Goal: Obtain resource: Download file/media

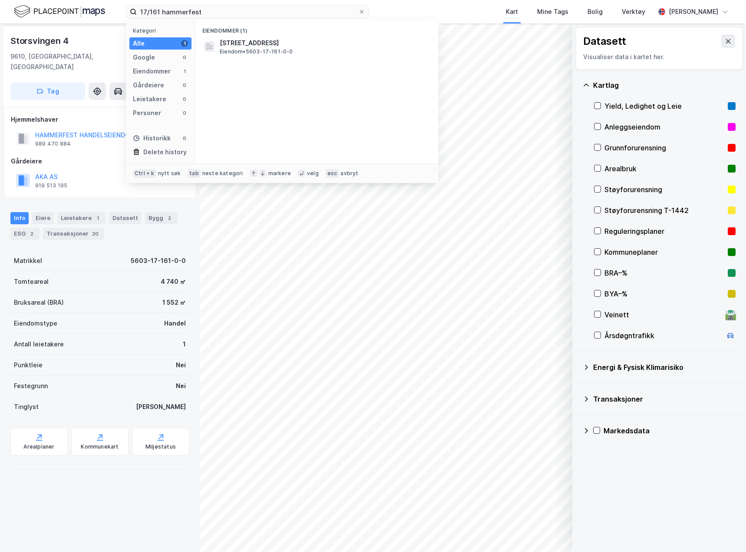
click at [158, 14] on input "17/161 hammerfest" at bounding box center [248, 11] width 222 height 13
click at [231, 43] on span "[STREET_ADDRESS]" at bounding box center [249, 43] width 59 height 10
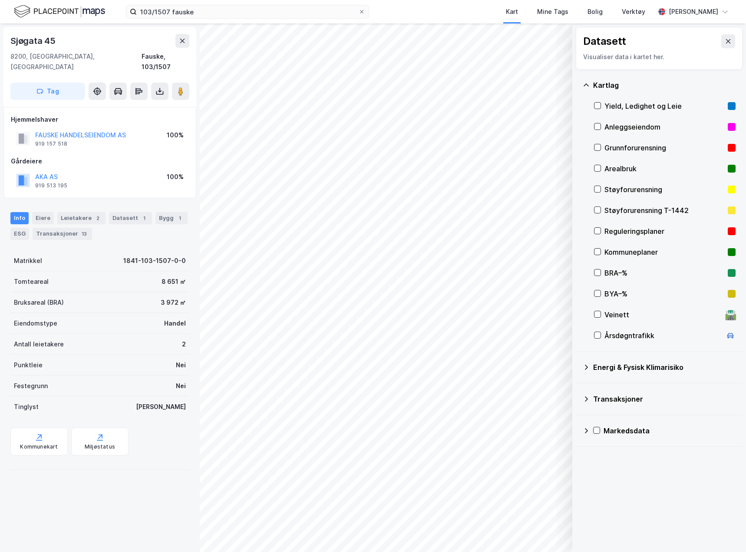
click at [40, 35] on div "Sjøgata 45" at bounding box center [33, 41] width 47 height 14
copy div "Sjøgata 45"
click at [198, 10] on input "103/1507 fauske" at bounding box center [248, 11] width 222 height 13
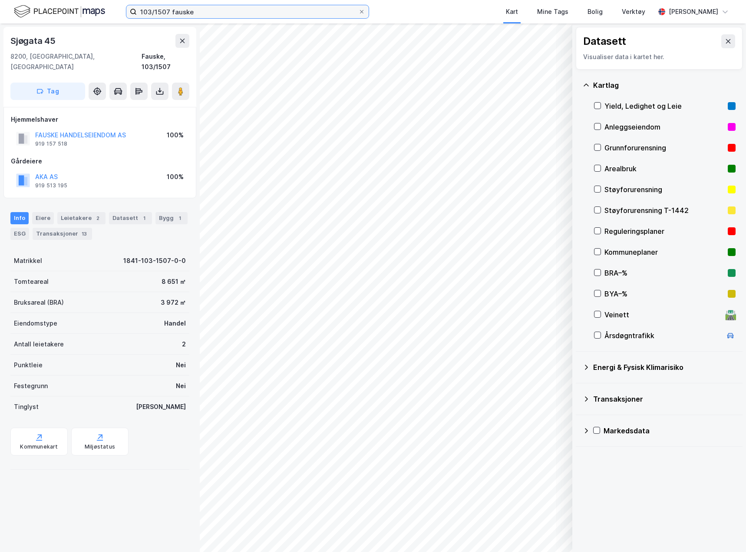
click at [198, 10] on input "103/1507 fauske" at bounding box center [248, 11] width 222 height 13
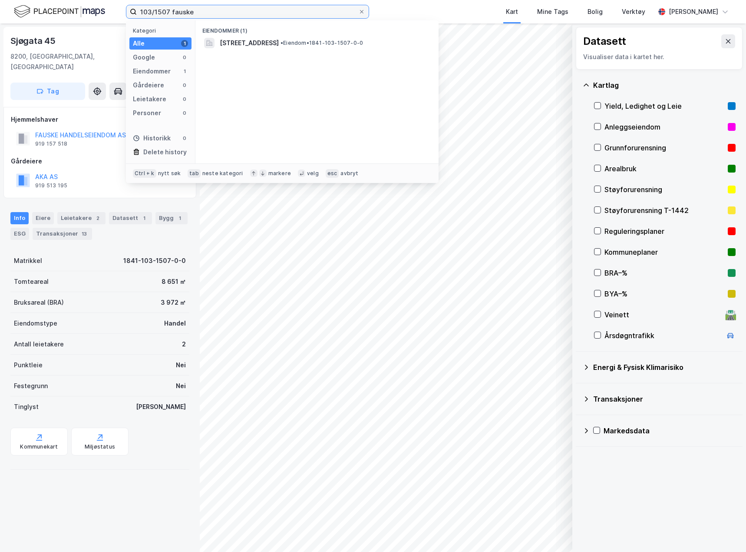
click at [198, 10] on input "103/1507 fauske" at bounding box center [248, 11] width 222 height 13
type input "8/110 vadsø"
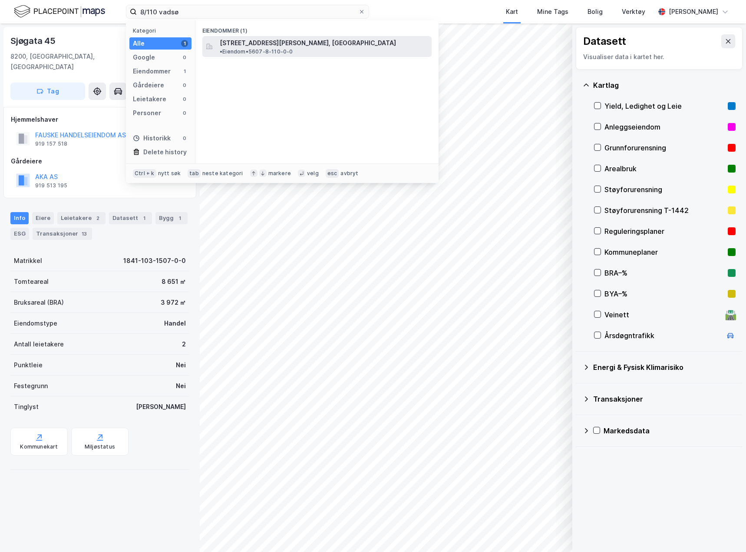
click at [293, 42] on span "[STREET_ADDRESS][PERSON_NAME], [GEOGRAPHIC_DATA]" at bounding box center [308, 43] width 176 height 10
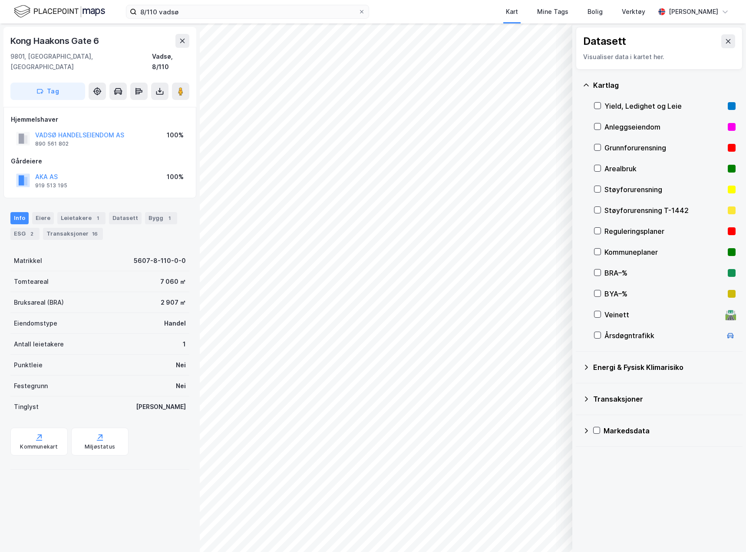
click at [60, 40] on div "Kong Haakons Gate 6" at bounding box center [55, 41] width 90 height 14
copy div "Kong Haakons Gate 6"
click at [160, 70] on div "[GEOGRAPHIC_DATA] 6 9801, [GEOGRAPHIC_DATA], [GEOGRAPHIC_DATA] Vadsø, 8/110 Tag" at bounding box center [99, 67] width 193 height 80
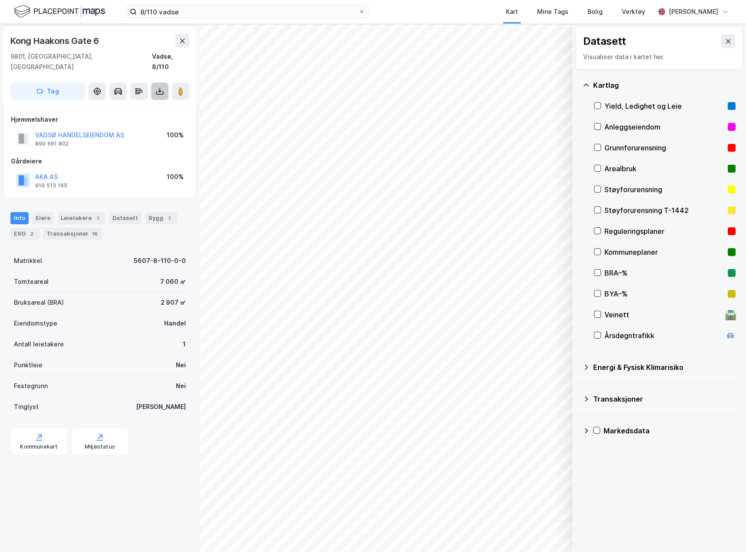
click at [163, 87] on icon at bounding box center [159, 91] width 9 height 9
click at [139, 105] on div "Last ned grunnbok" at bounding box center [117, 108] width 50 height 7
